Goal: Task Accomplishment & Management: Manage account settings

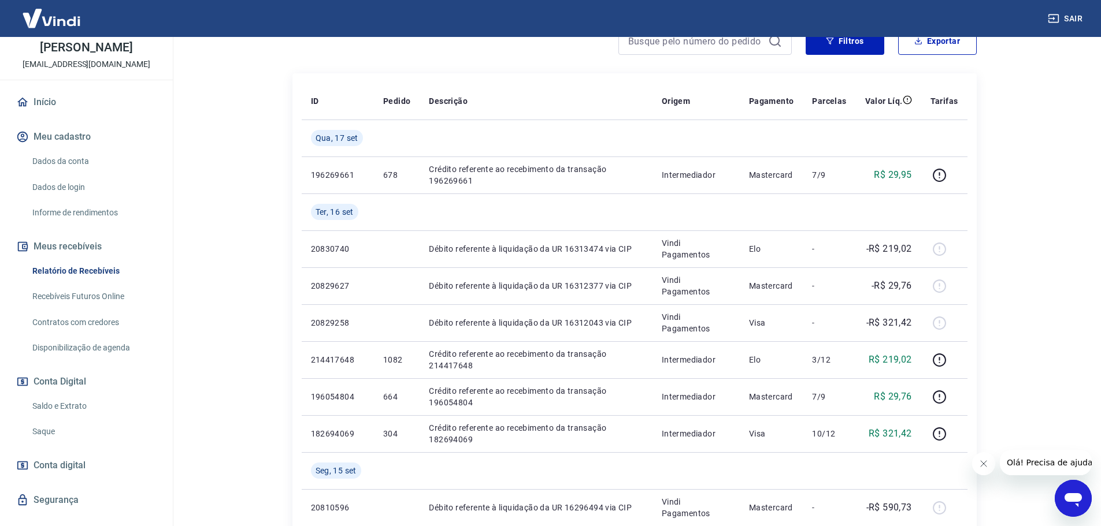
scroll to position [89, 0]
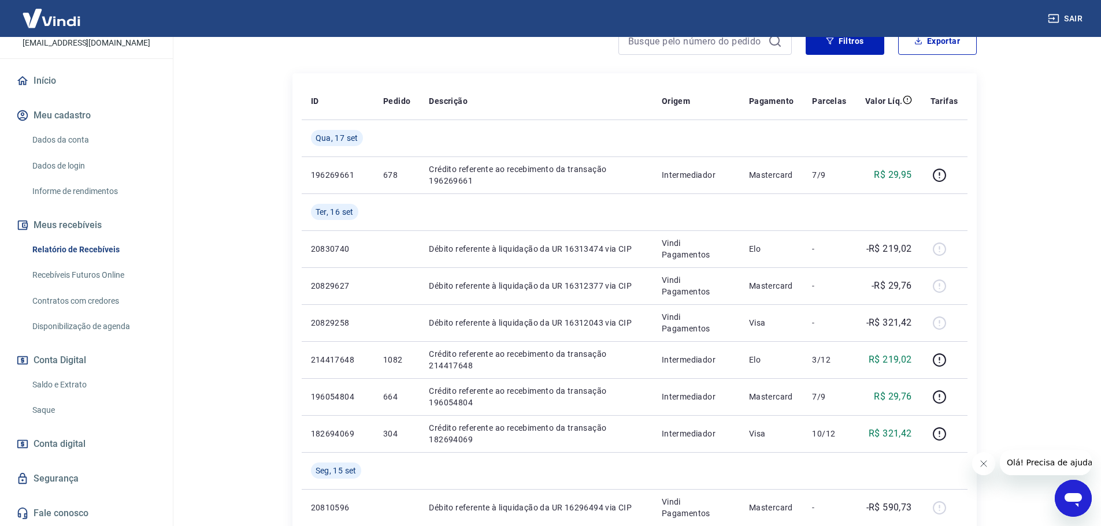
click at [68, 382] on link "Saldo e Extrato" at bounding box center [93, 385] width 131 height 24
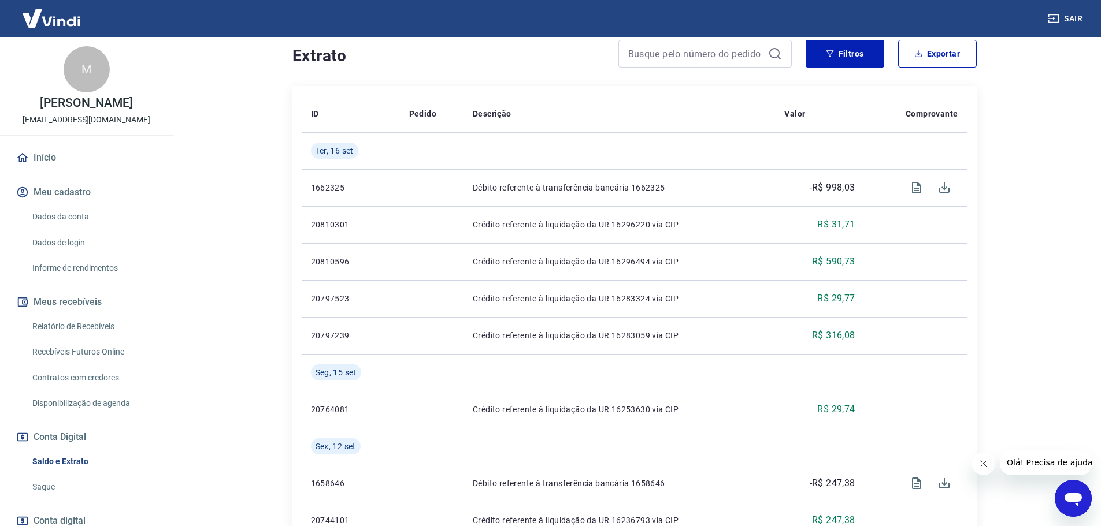
scroll to position [116, 0]
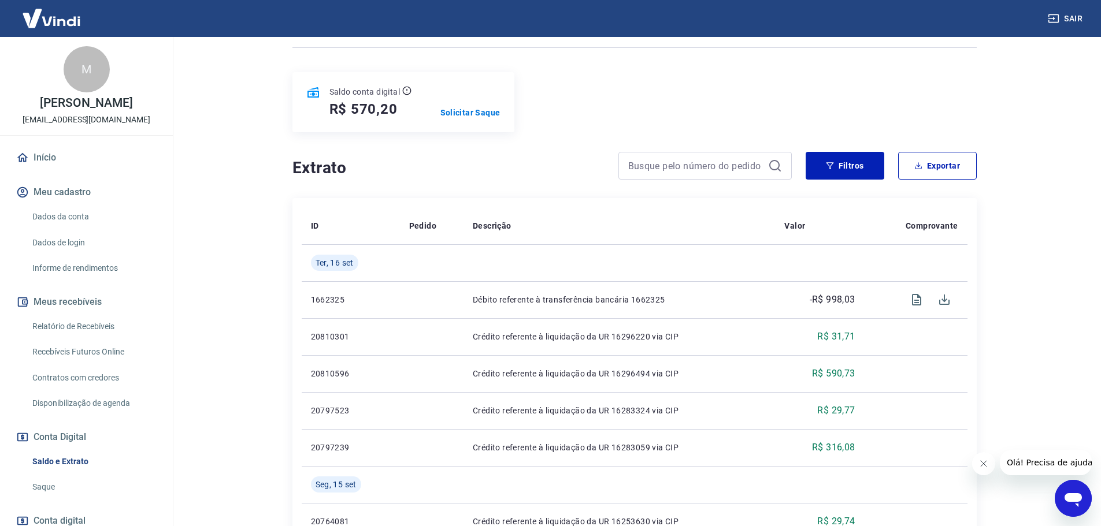
click at [70, 329] on link "Relatório de Recebíveis" at bounding box center [93, 327] width 131 height 24
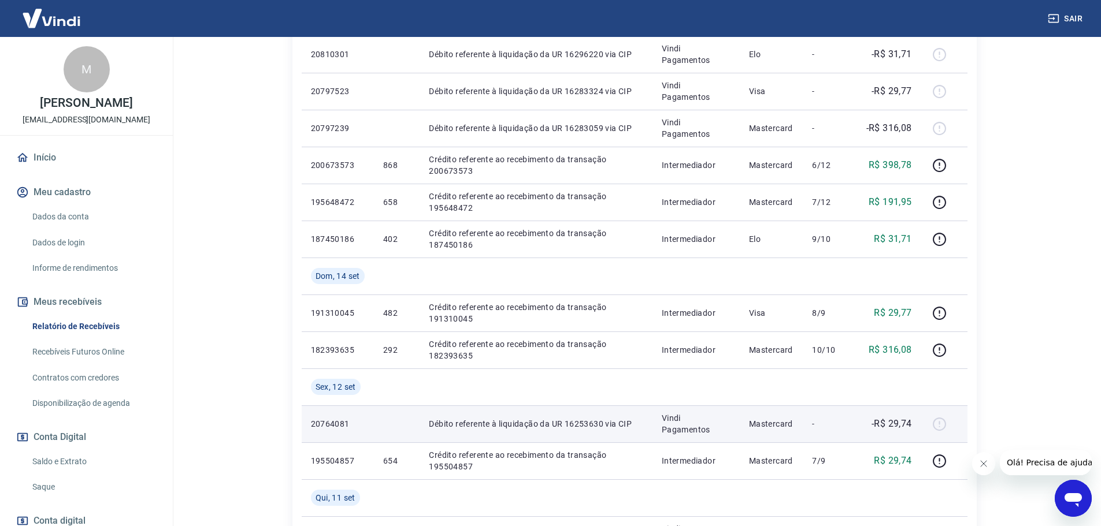
scroll to position [636, 0]
